Goal: Transaction & Acquisition: Book appointment/travel/reservation

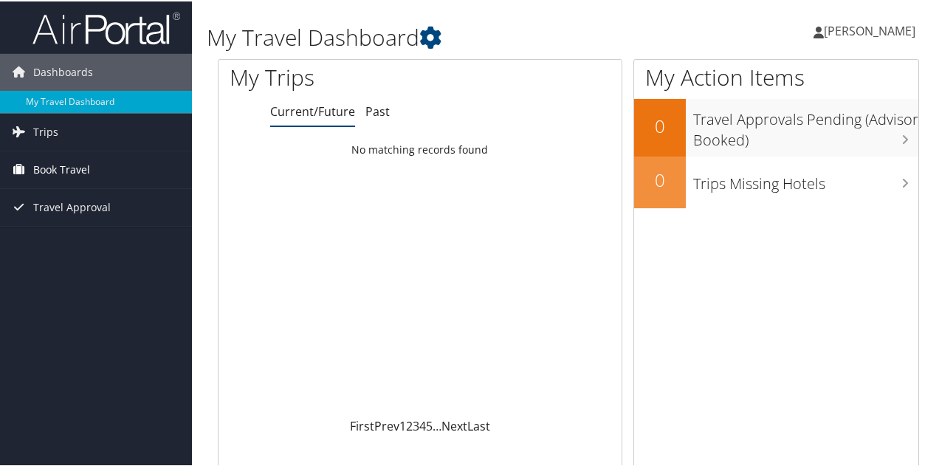
click at [111, 162] on link "Book Travel" at bounding box center [96, 168] width 192 height 37
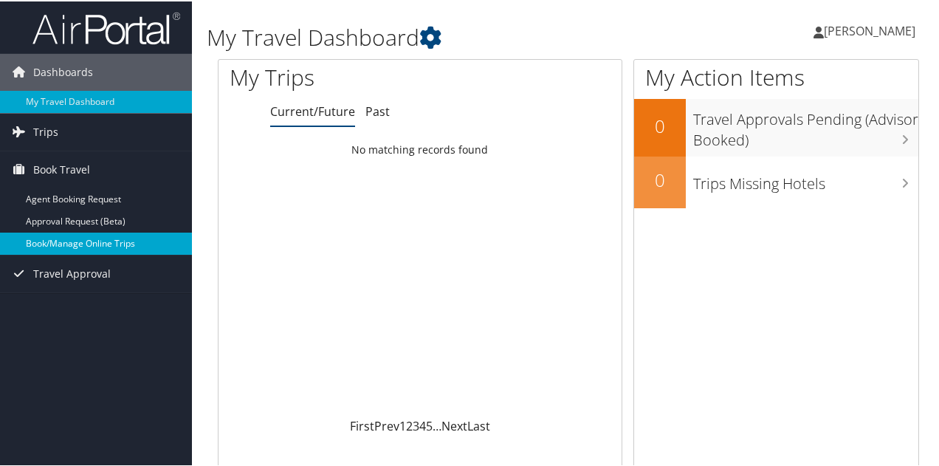
click at [92, 235] on link "Book/Manage Online Trips" at bounding box center [96, 242] width 192 height 22
click at [68, 240] on link "Book/Manage Online Trips" at bounding box center [96, 242] width 192 height 22
